Goal: Information Seeking & Learning: Learn about a topic

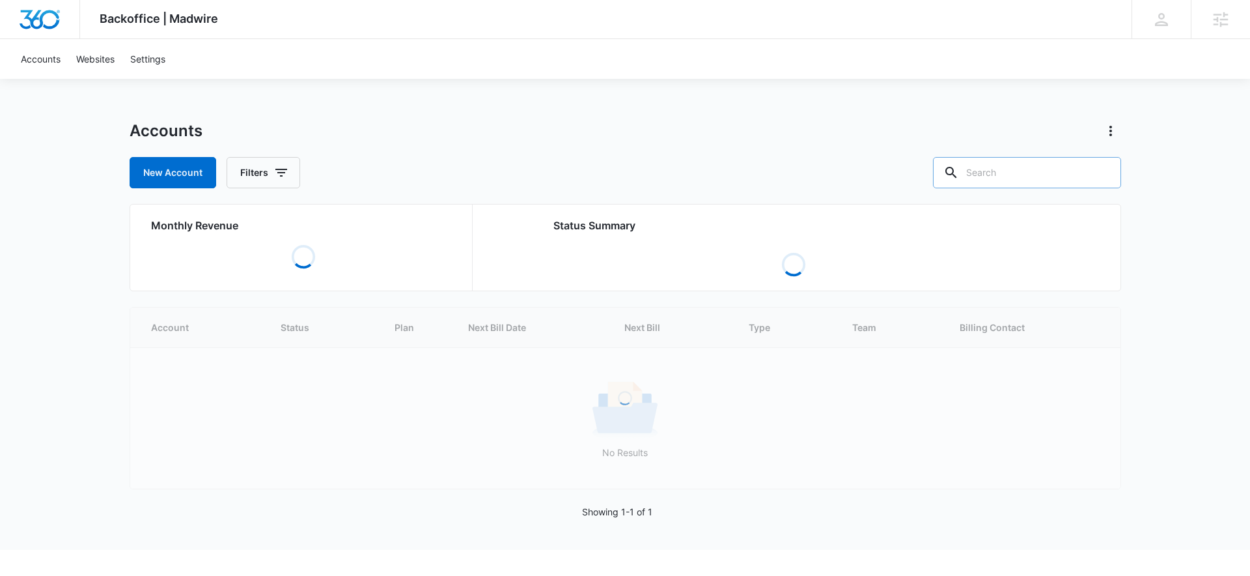
click at [1064, 171] on input "text" at bounding box center [1027, 172] width 188 height 31
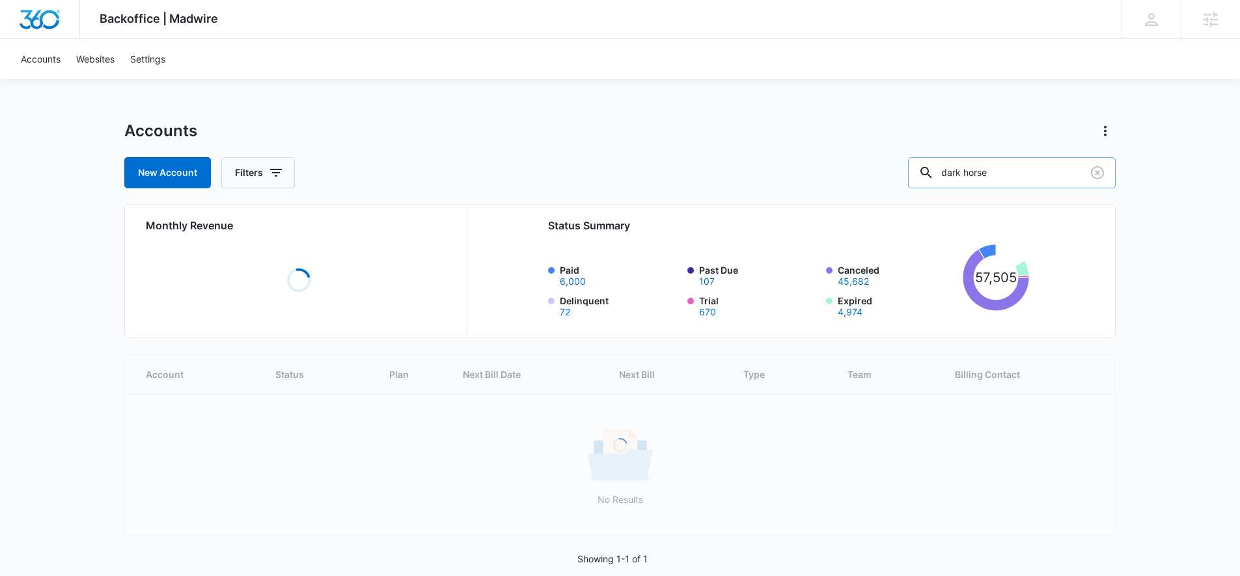
type input "dark horse"
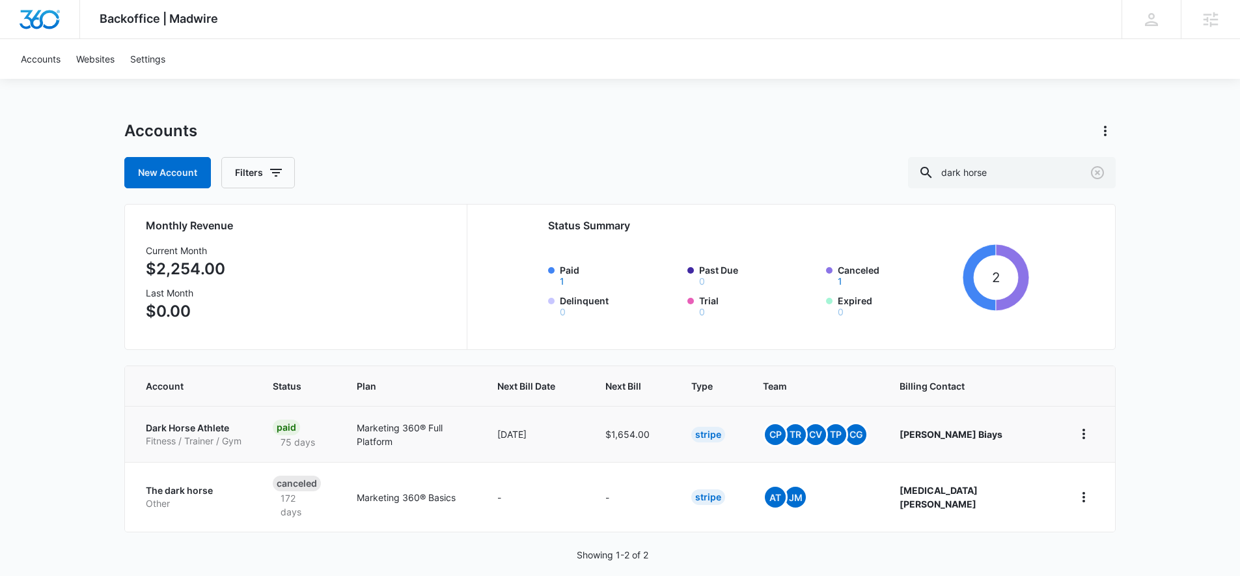
drag, startPoint x: 352, startPoint y: 456, endPoint x: 333, endPoint y: 452, distance: 19.2
click at [341, 456] on td "Paid 75 days" at bounding box center [299, 434] width 84 height 56
click at [331, 453] on td "Paid 75 days" at bounding box center [299, 434] width 84 height 56
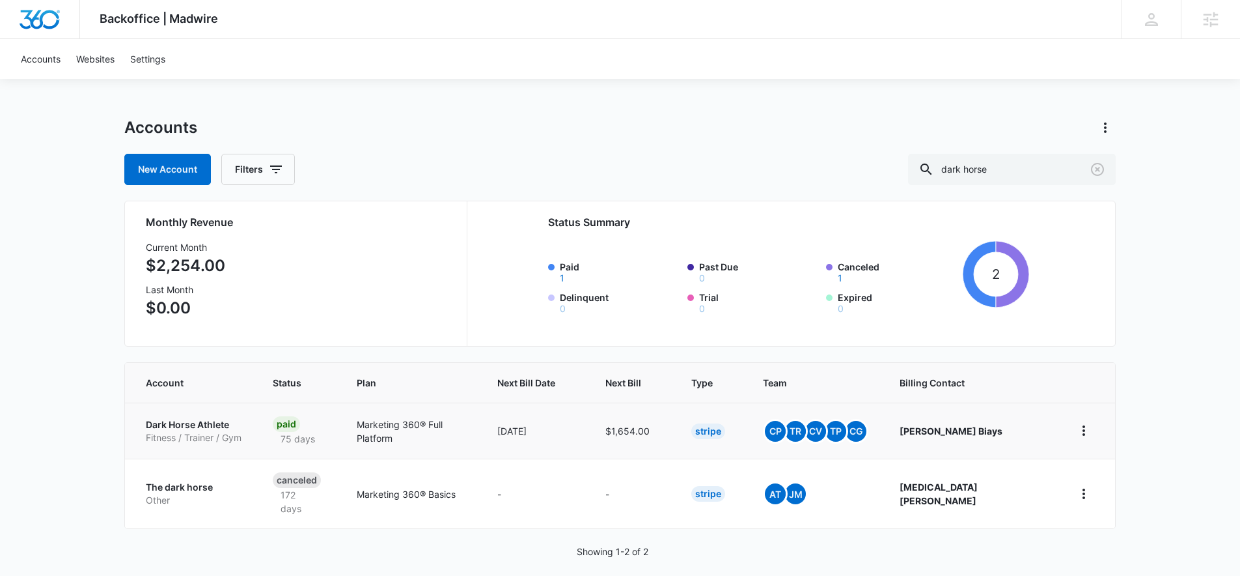
click at [366, 424] on td "Marketing 360® Full Platform" at bounding box center [411, 430] width 141 height 56
click at [176, 421] on p "Dark Horse Athlete" at bounding box center [194, 424] width 96 height 13
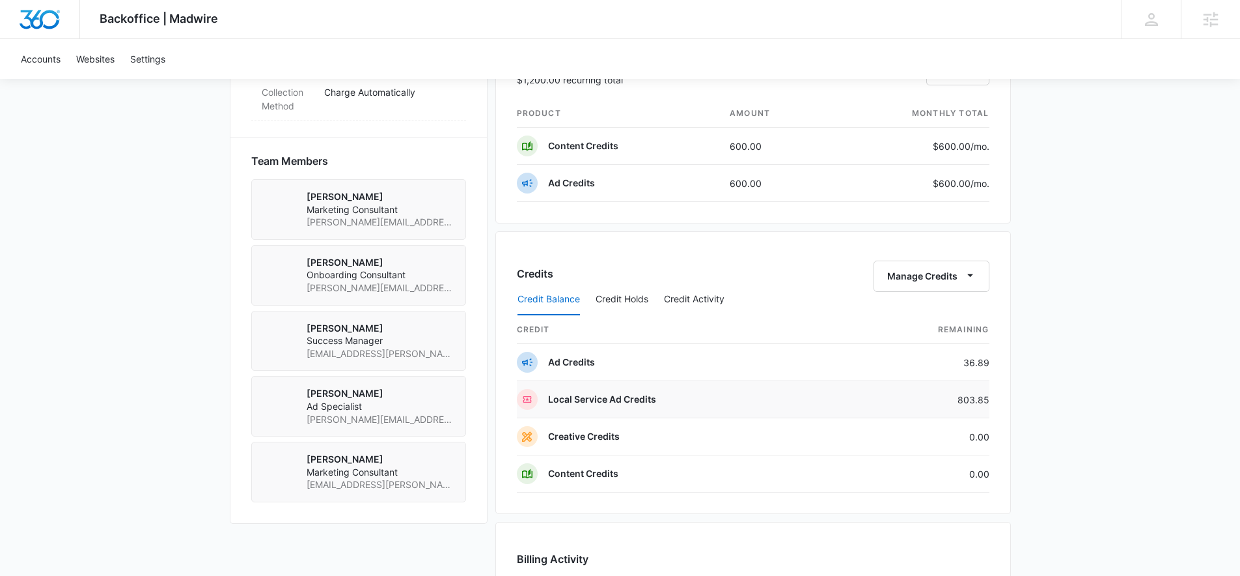
scroll to position [1167, 0]
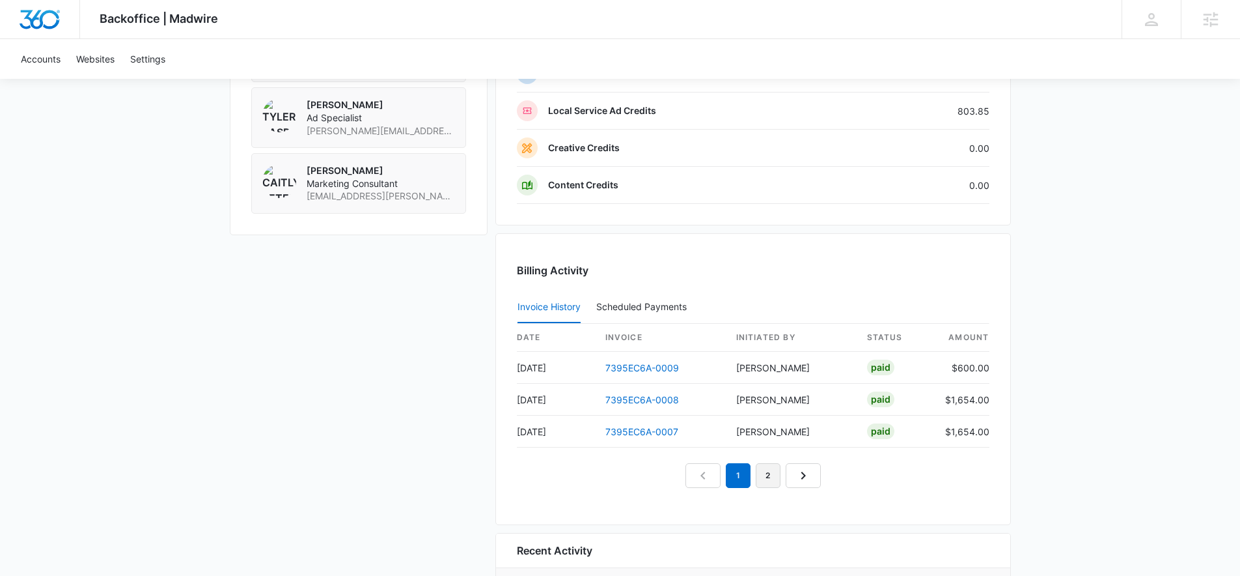
click at [765, 479] on link "2" at bounding box center [768, 475] width 25 height 25
click at [783, 477] on link "3" at bounding box center [783, 475] width 25 height 25
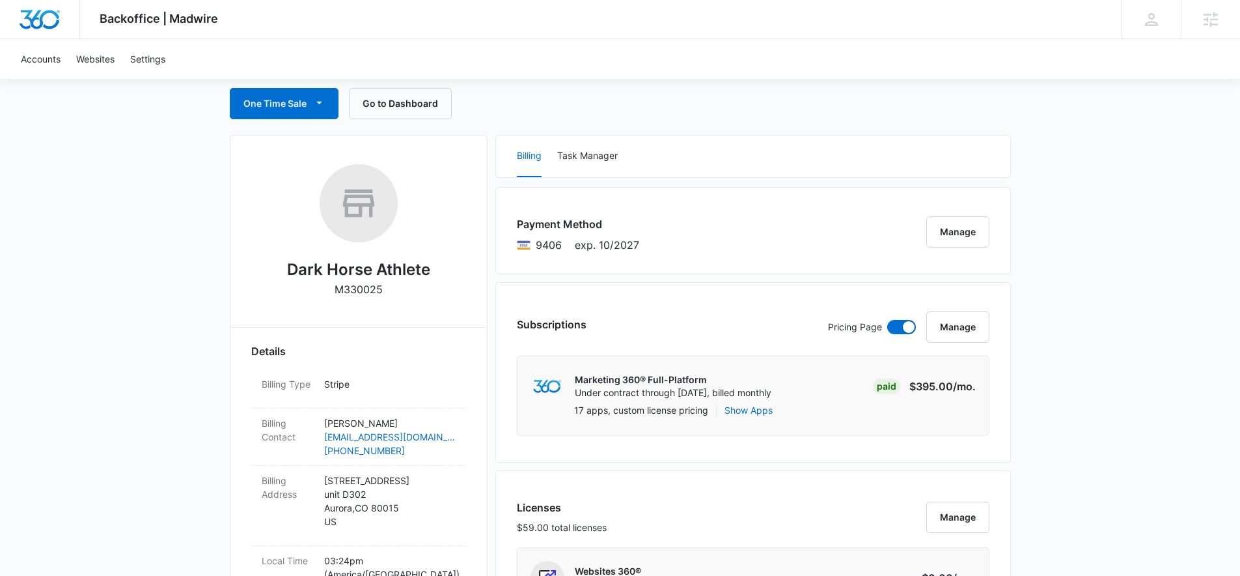
scroll to position [0, 0]
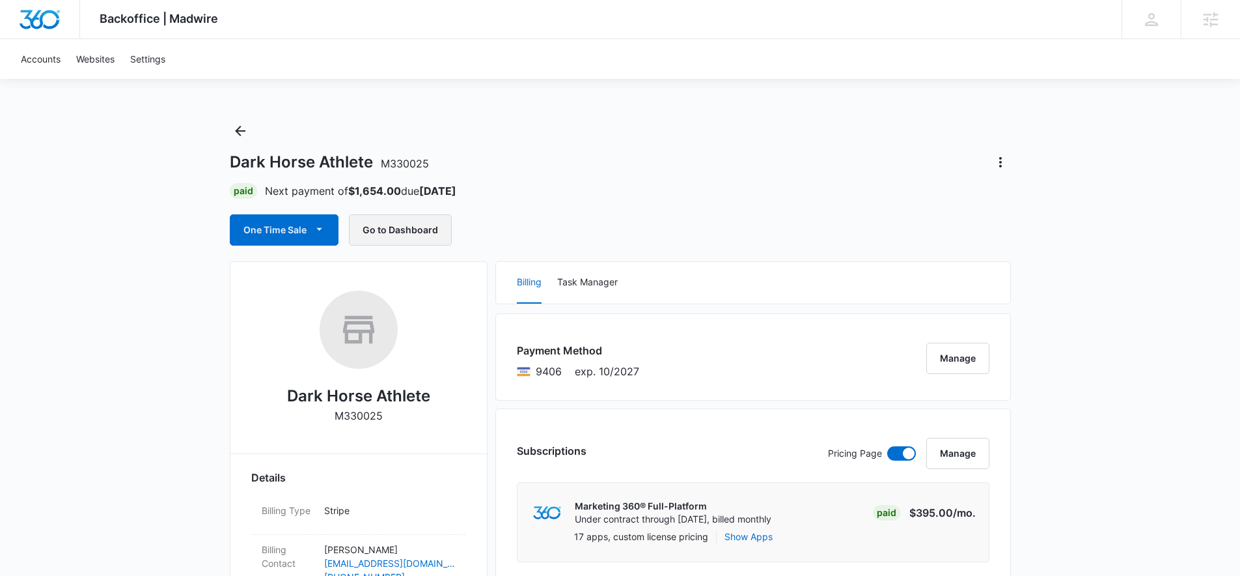
click at [382, 222] on button "Go to Dashboard" at bounding box center [400, 229] width 103 height 31
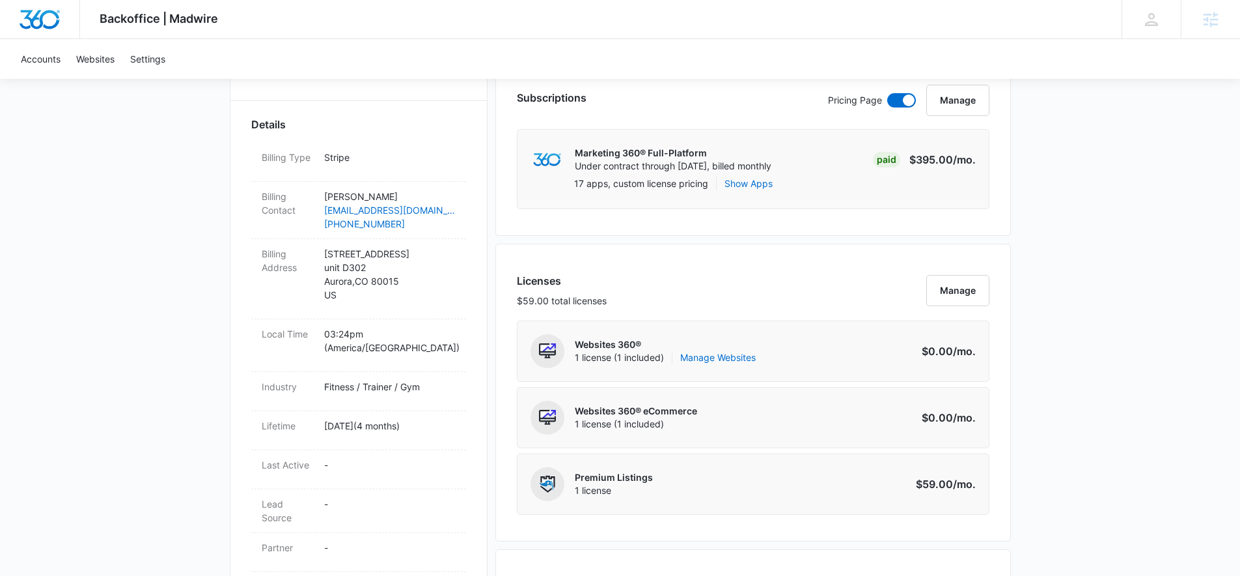
scroll to position [350, 0]
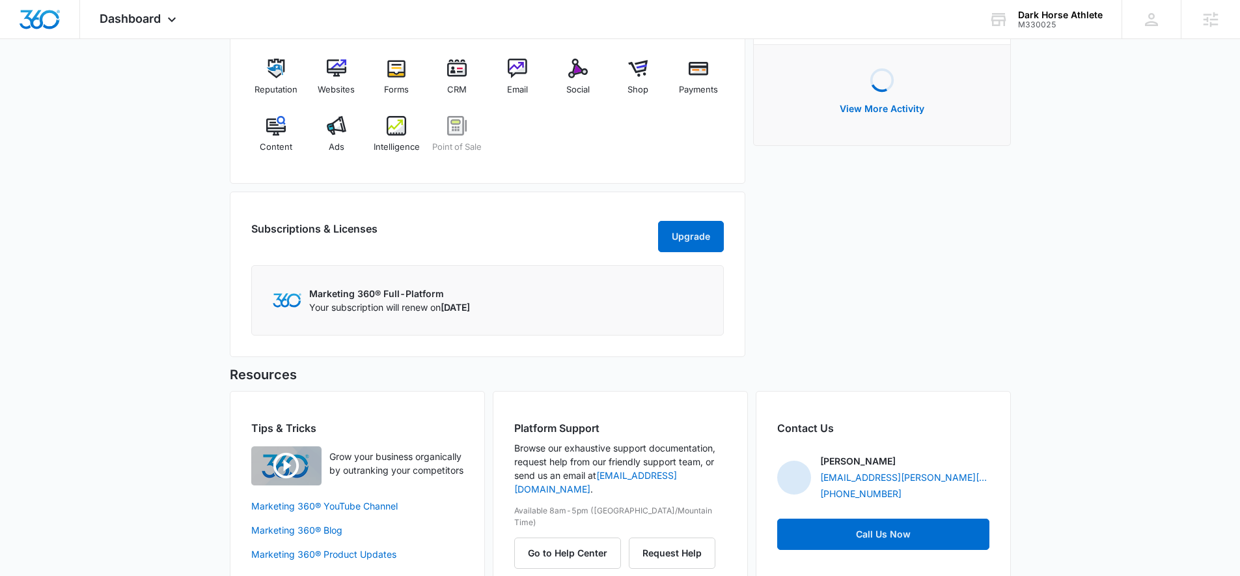
scroll to position [898, 0]
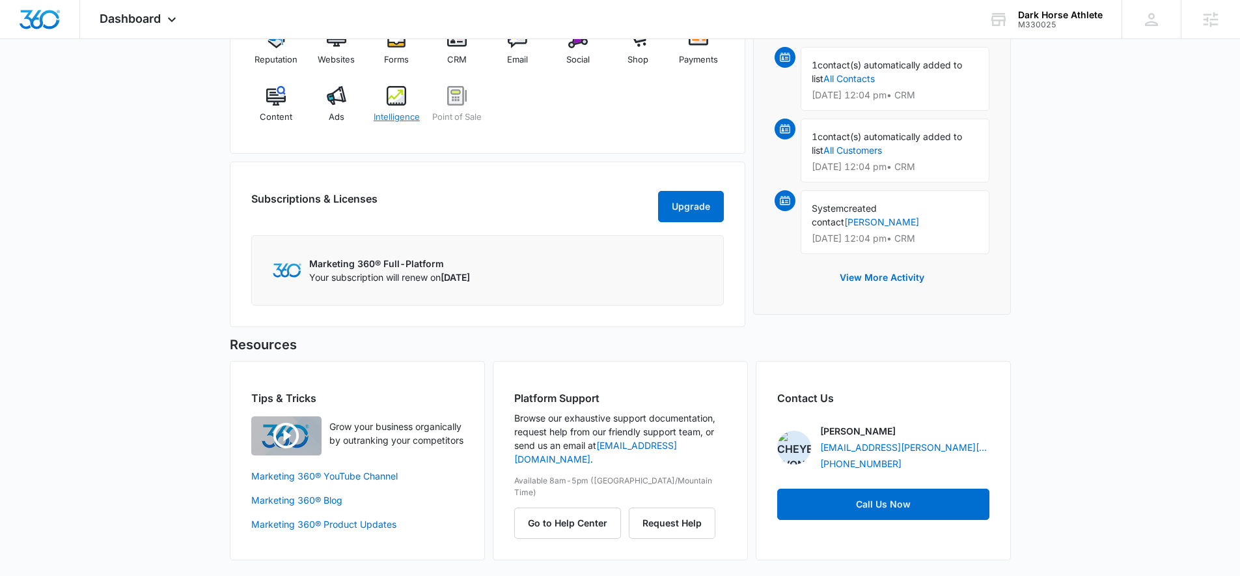
click at [398, 89] on img at bounding box center [397, 96] width 20 height 20
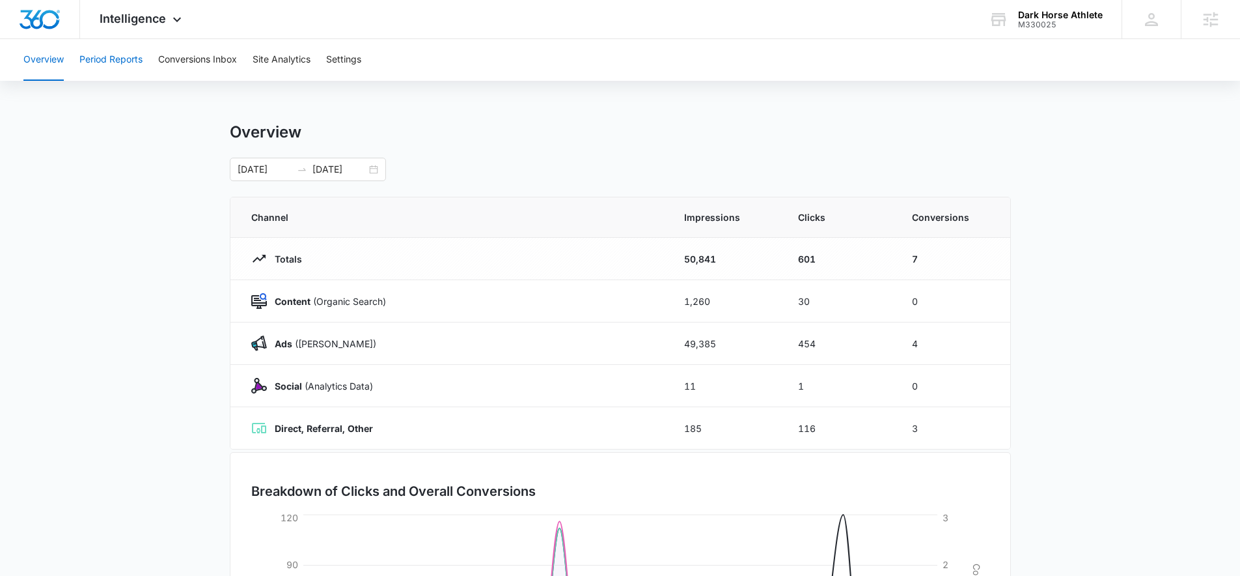
click at [111, 70] on button "Period Reports" at bounding box center [110, 60] width 63 height 42
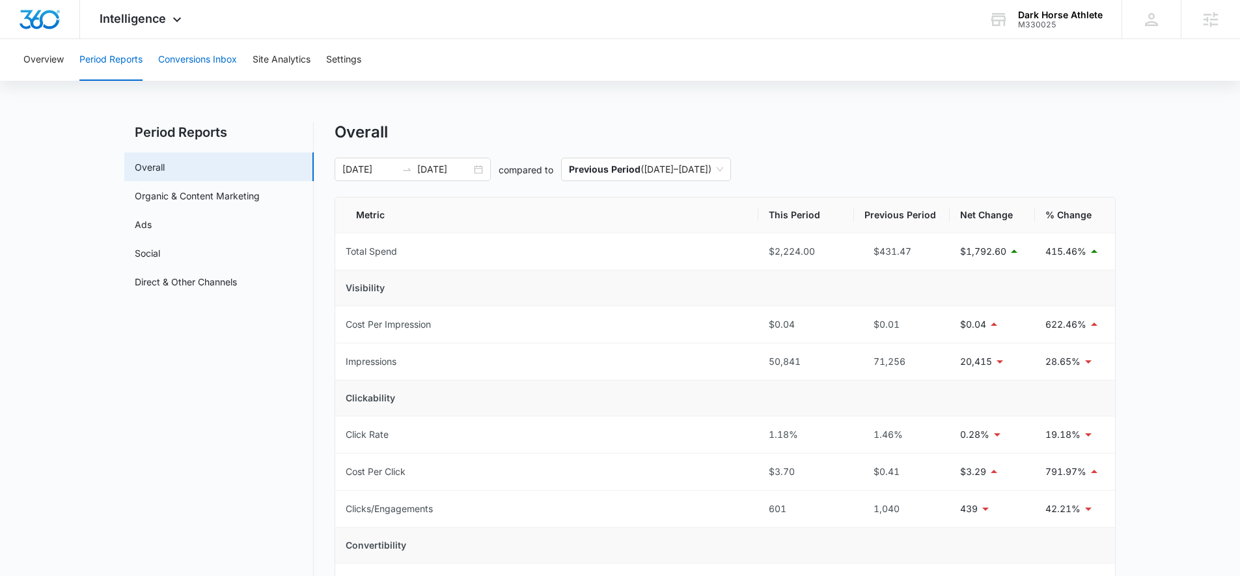
click at [219, 68] on button "Conversions Inbox" at bounding box center [197, 60] width 79 height 42
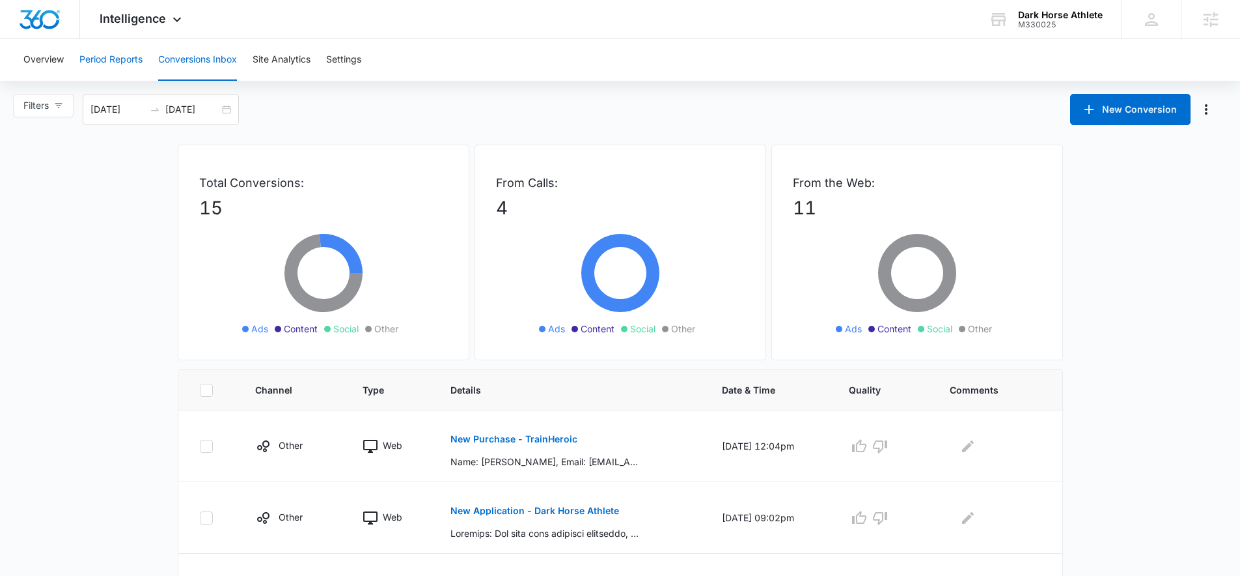
click at [107, 65] on button "Period Reports" at bounding box center [110, 60] width 63 height 42
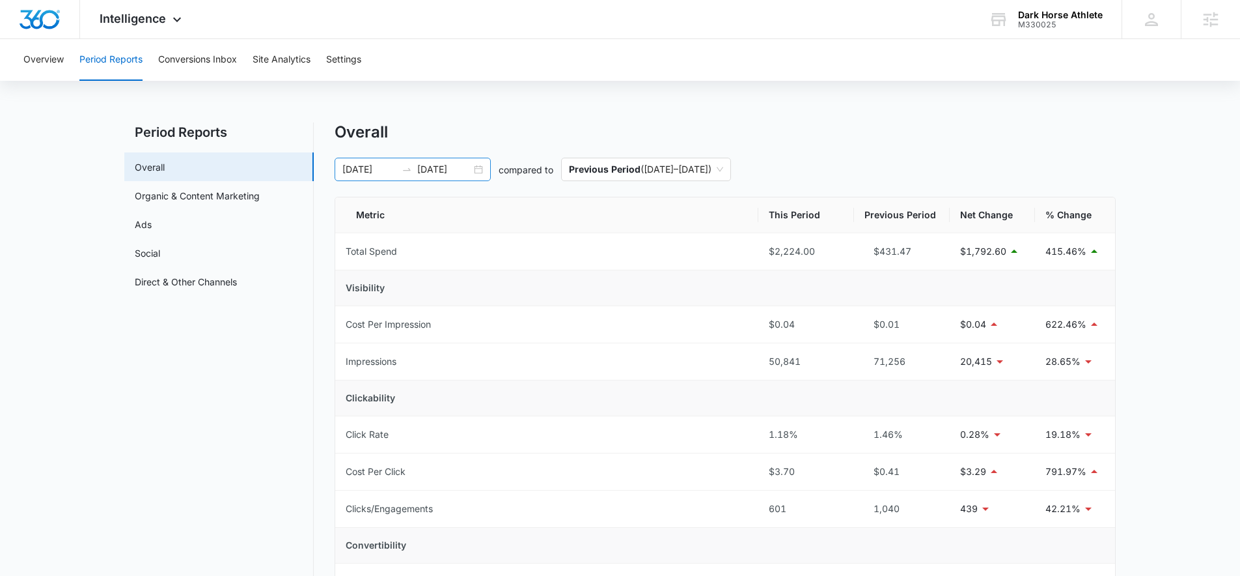
click at [483, 169] on div "08/09/2025 09/08/2025" at bounding box center [413, 169] width 156 height 23
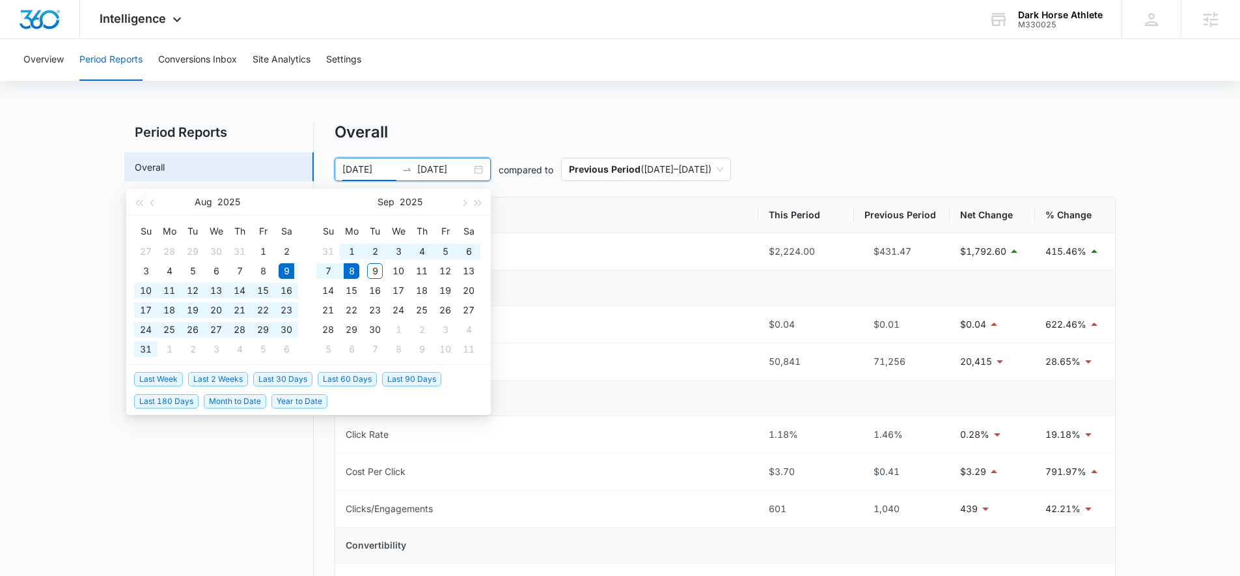
type input "08/09/2025"
click at [288, 374] on span "Last 30 Days" at bounding box center [282, 379] width 59 height 14
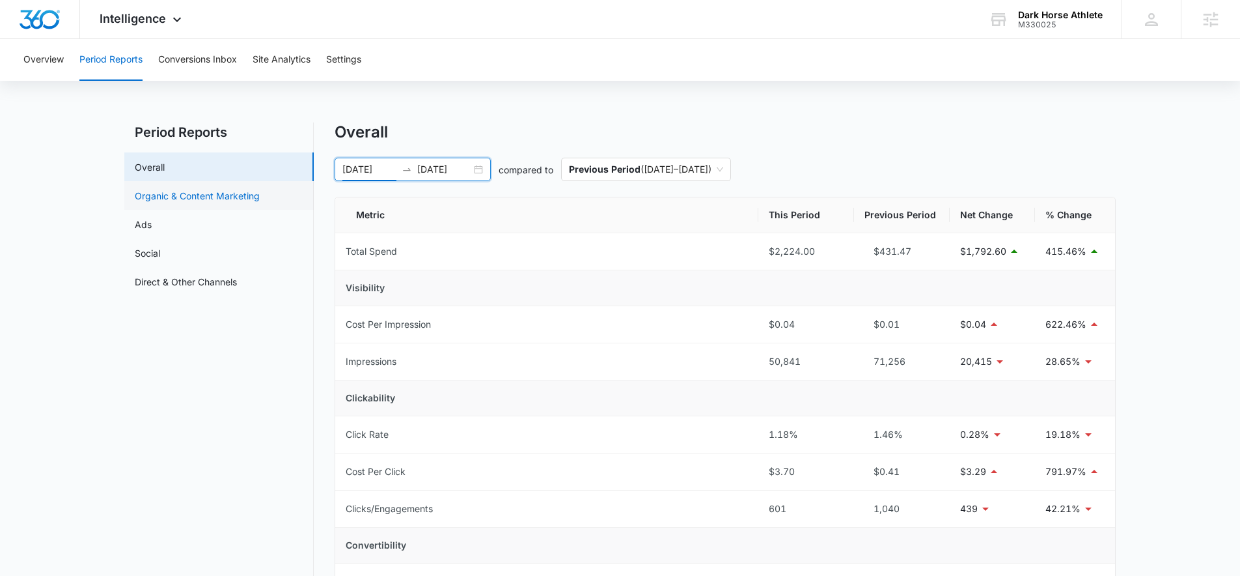
click at [220, 189] on link "Organic & Content Marketing" at bounding box center [197, 196] width 125 height 14
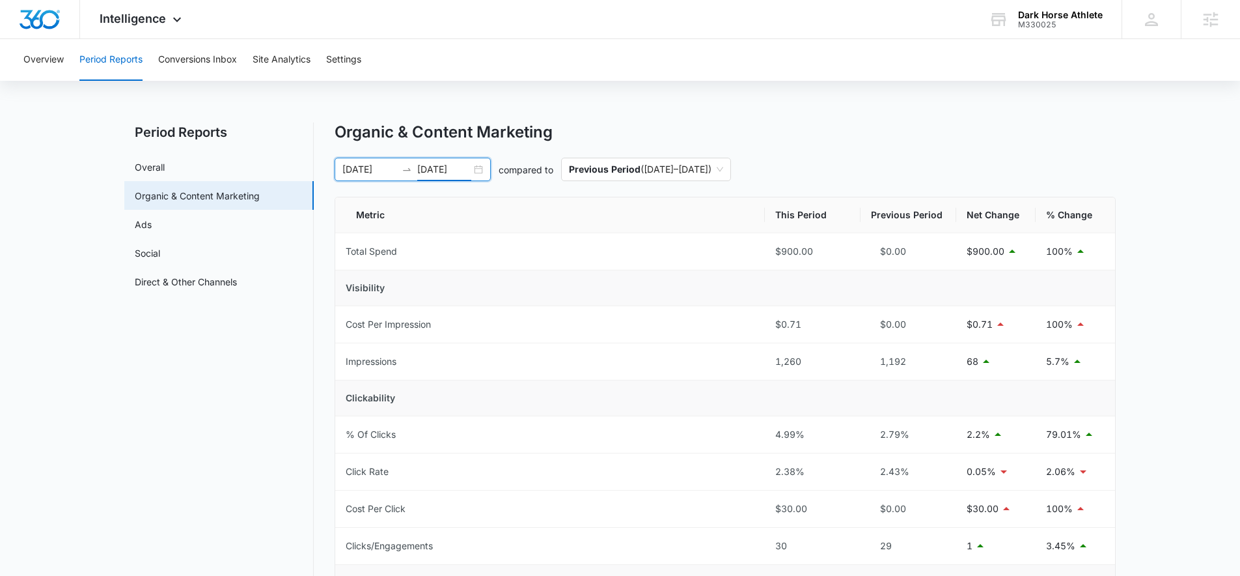
click at [468, 171] on input "09/08/2025" at bounding box center [444, 169] width 54 height 14
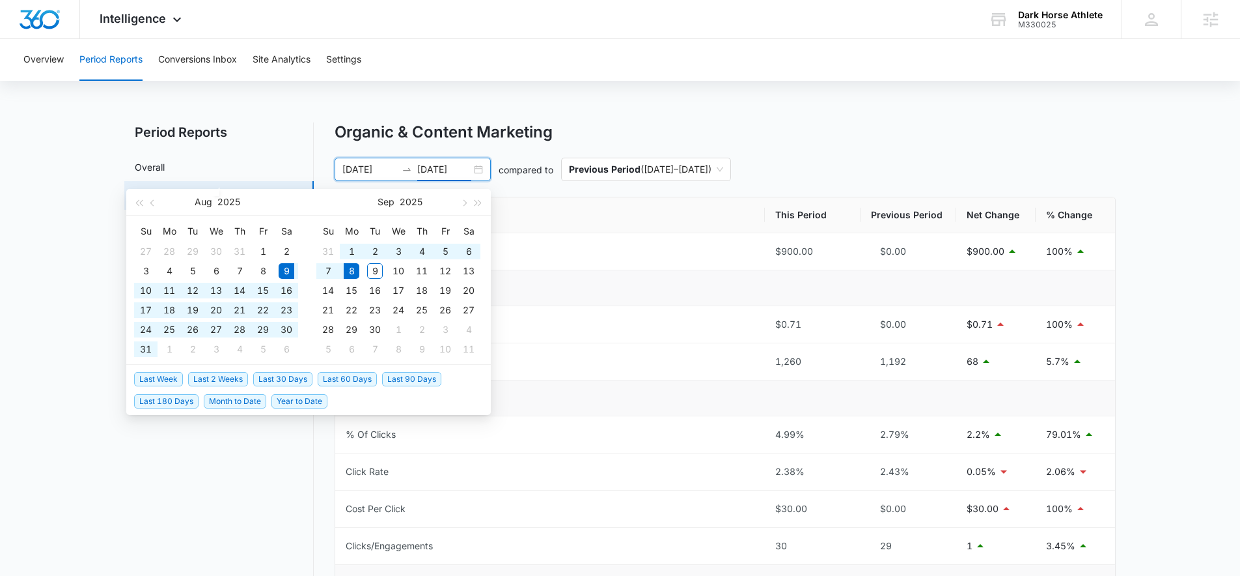
type input "09/08/2025"
click at [292, 377] on span "Last 30 Days" at bounding box center [282, 379] width 59 height 14
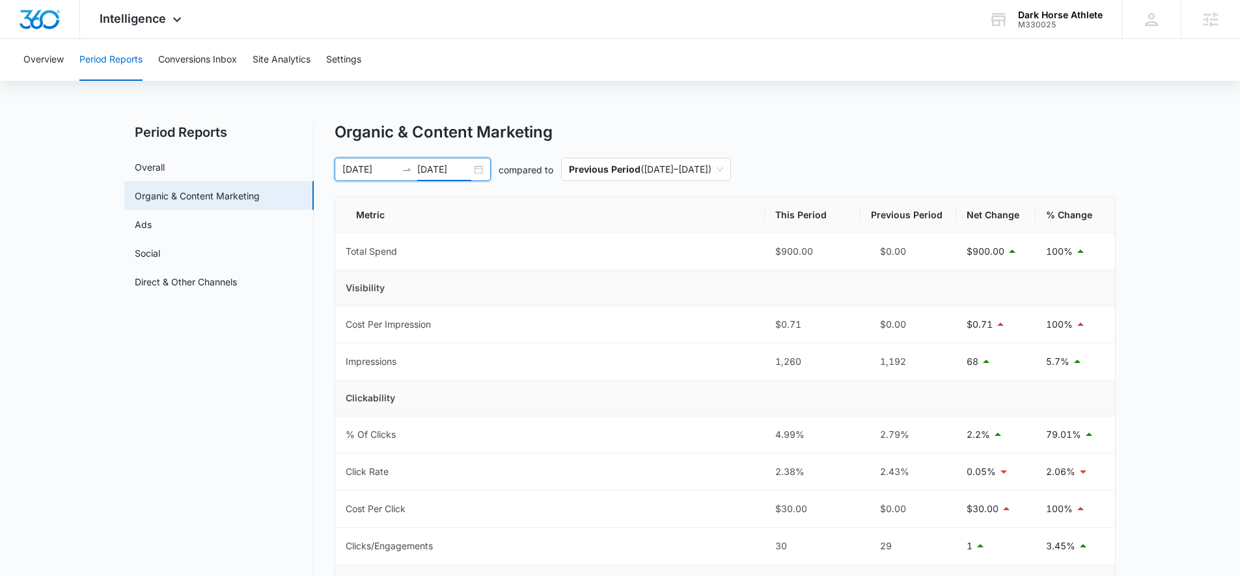
click at [477, 169] on div "08/09/2025 09/08/2025" at bounding box center [413, 169] width 156 height 23
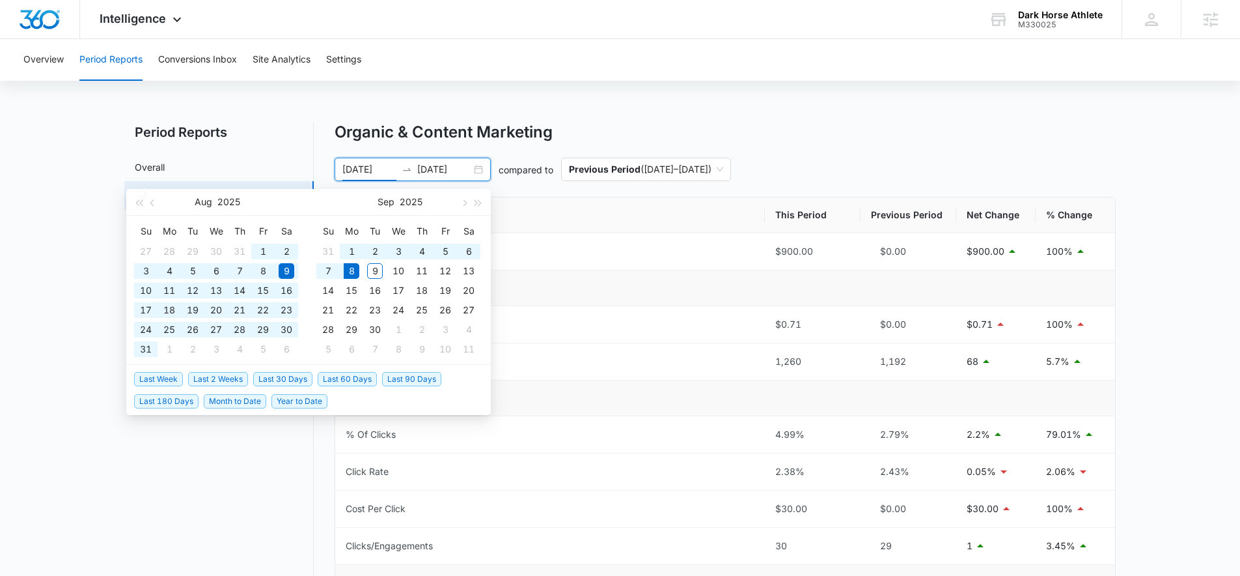
click at [396, 382] on span "Last 90 Days" at bounding box center [411, 379] width 59 height 14
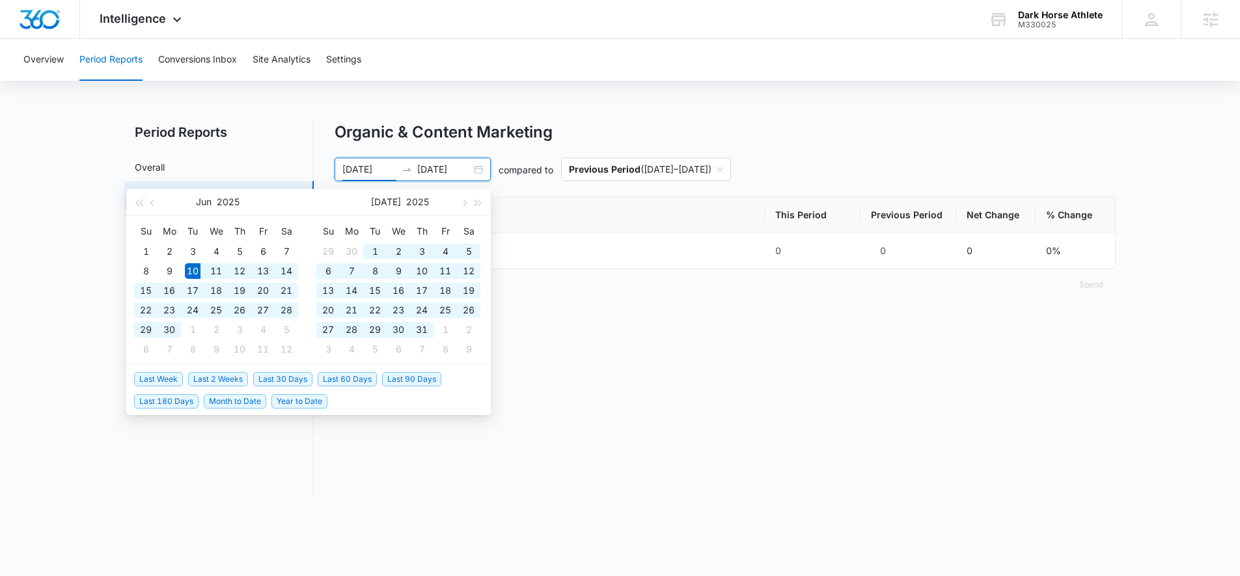
type input "06/10/2025"
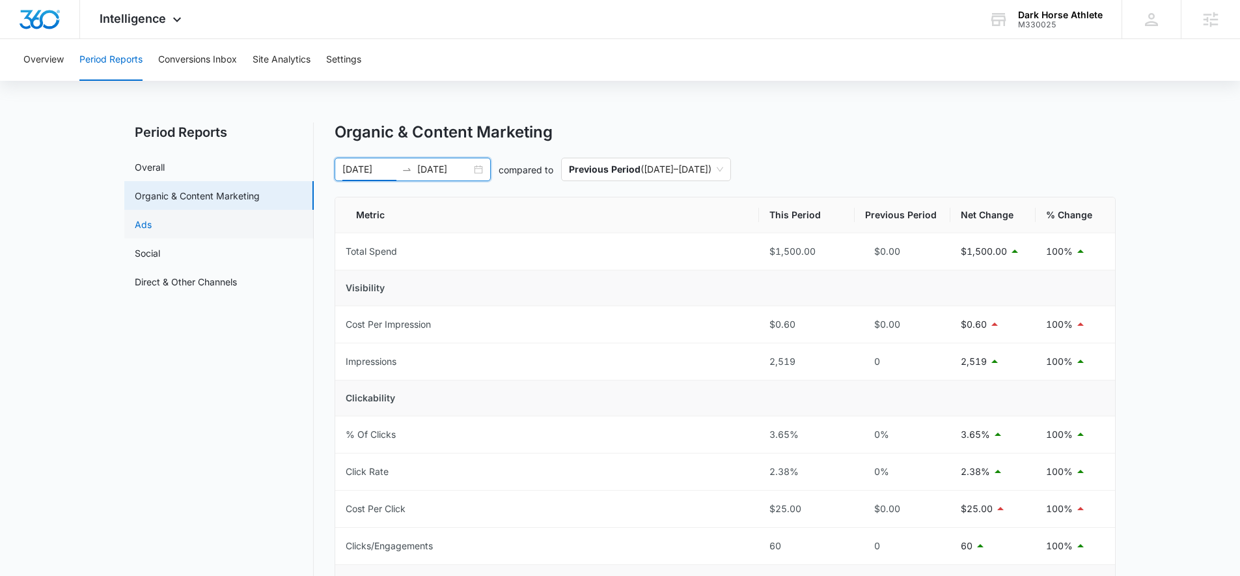
click at [140, 226] on link "Ads" at bounding box center [143, 224] width 17 height 14
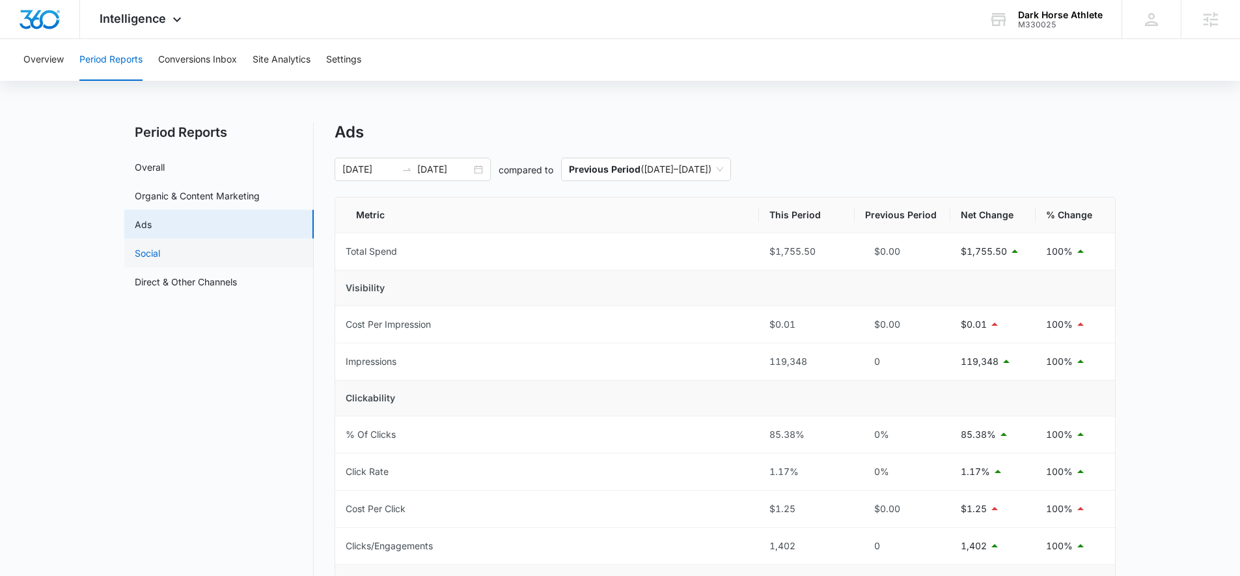
click at [158, 250] on link "Social" at bounding box center [147, 253] width 25 height 14
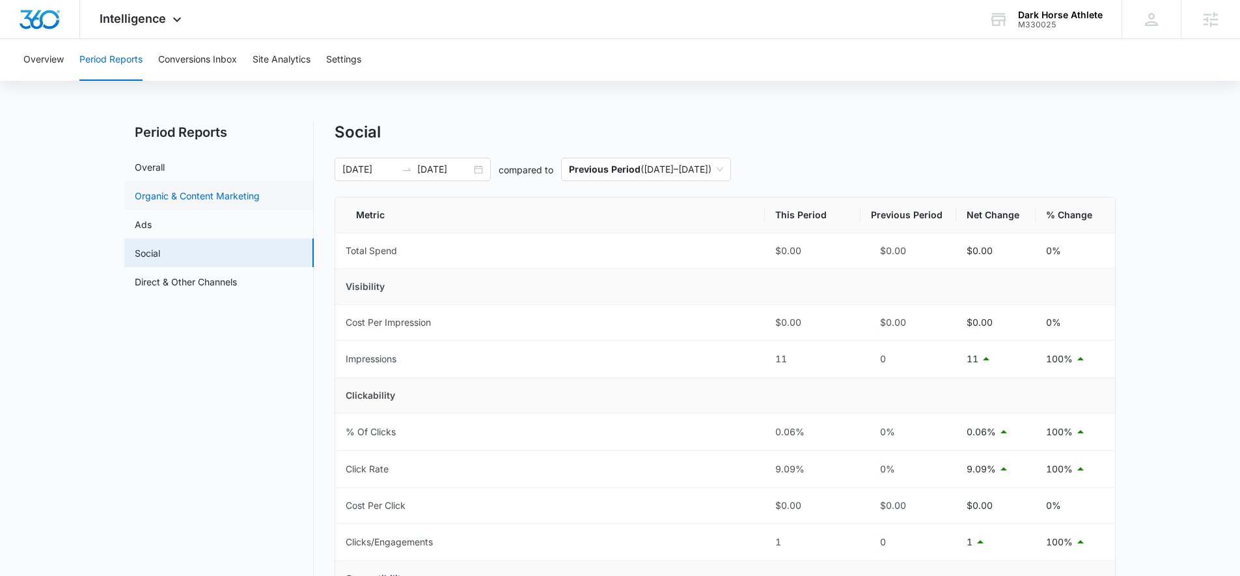
click at [194, 195] on link "Organic & Content Marketing" at bounding box center [197, 196] width 125 height 14
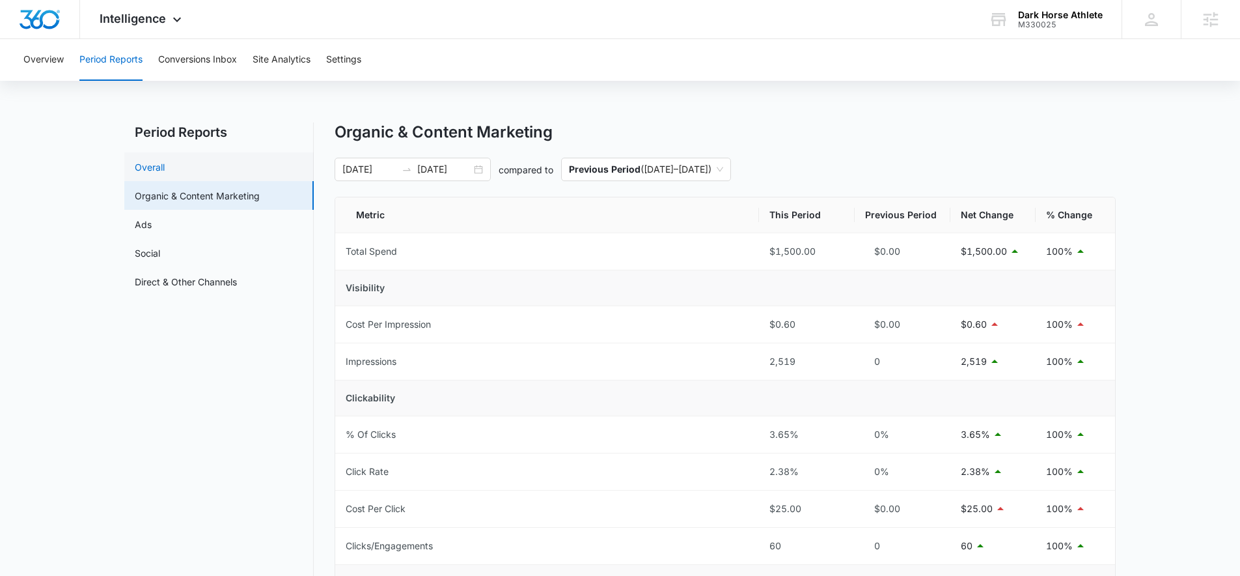
click at [165, 164] on link "Overall" at bounding box center [150, 167] width 30 height 14
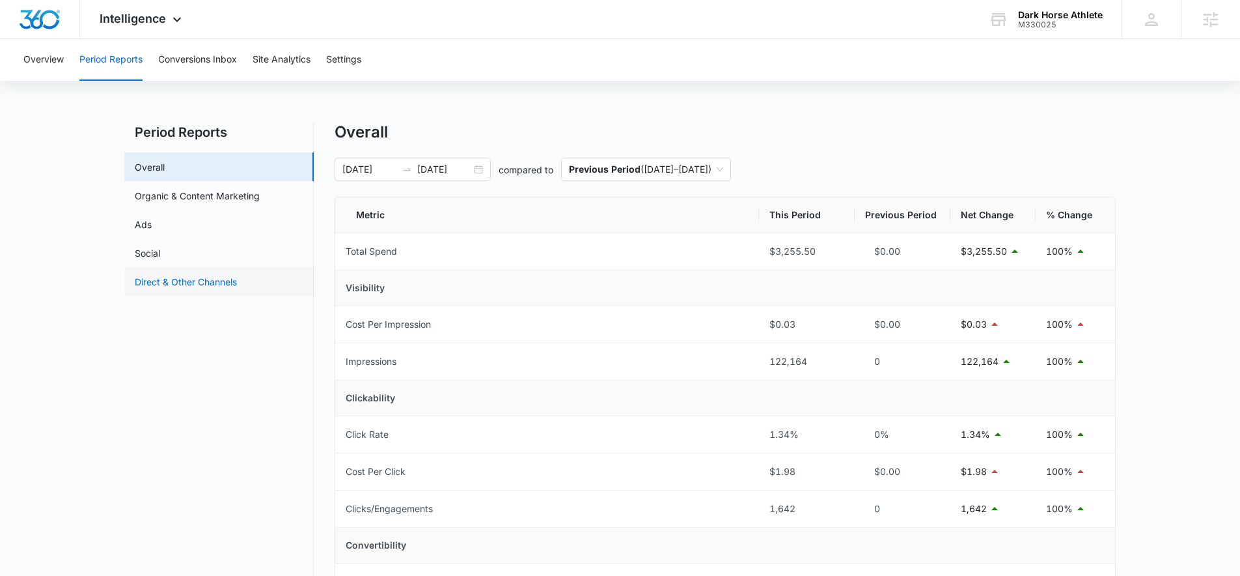
click at [182, 283] on link "Direct & Other Channels" at bounding box center [186, 282] width 102 height 14
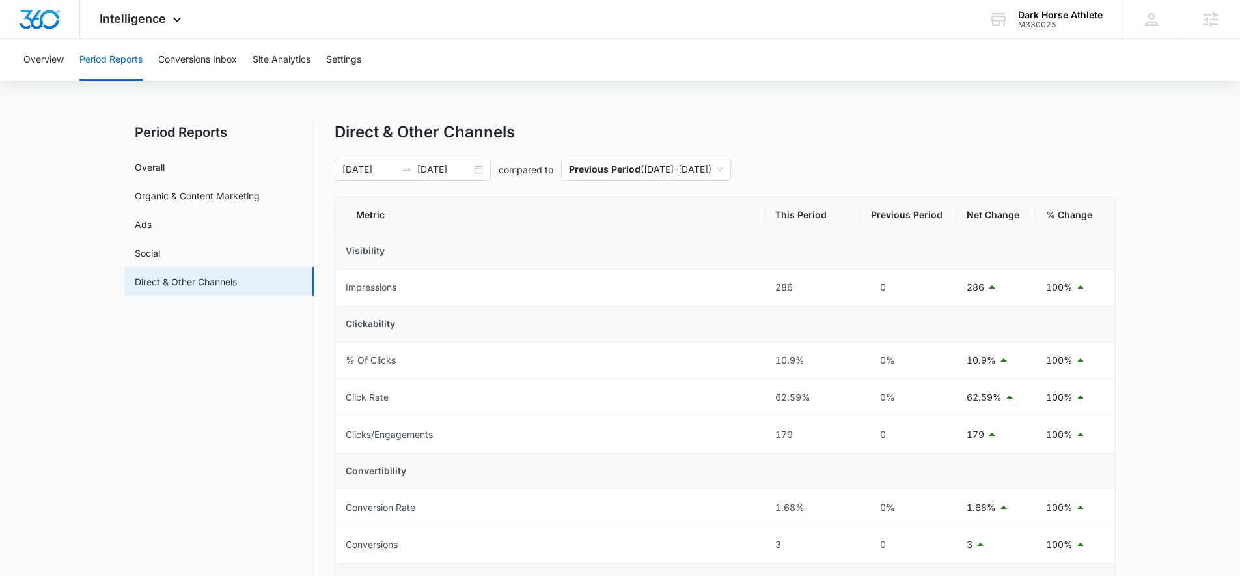
scroll to position [55, 0]
